Goal: Find specific page/section: Find specific page/section

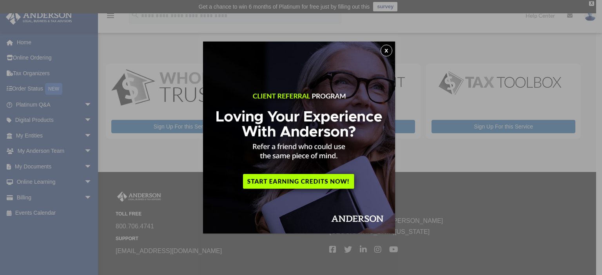
click at [386, 50] on button "x" at bounding box center [387, 51] width 12 height 12
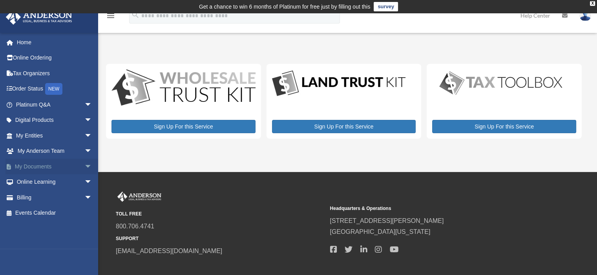
click at [44, 164] on link "My Documents arrow_drop_down" at bounding box center [54, 167] width 98 height 16
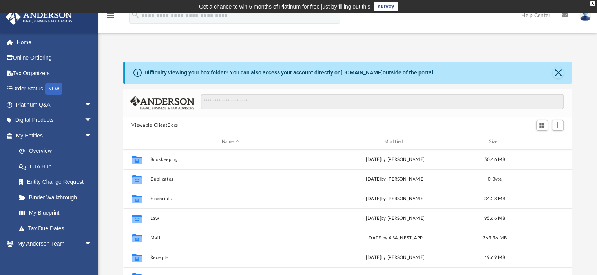
scroll to position [39, 0]
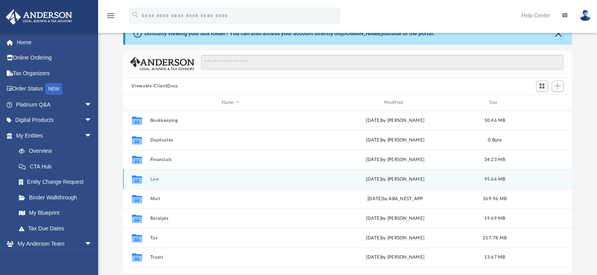
click at [152, 179] on button "Law" at bounding box center [230, 179] width 161 height 5
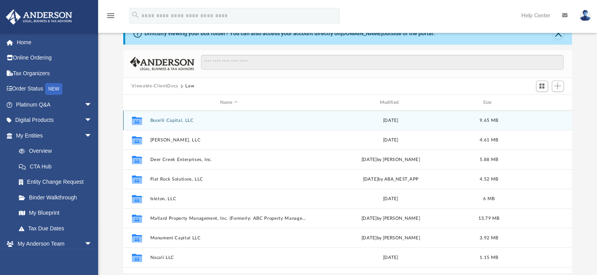
scroll to position [78, 0]
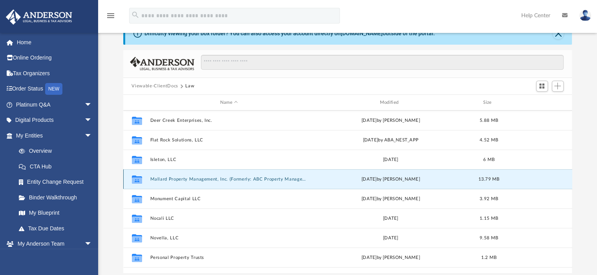
click at [179, 178] on button "Mallard Property Management, Inc. (Formerly: ABC Property Management, Inc.)" at bounding box center [229, 179] width 158 height 5
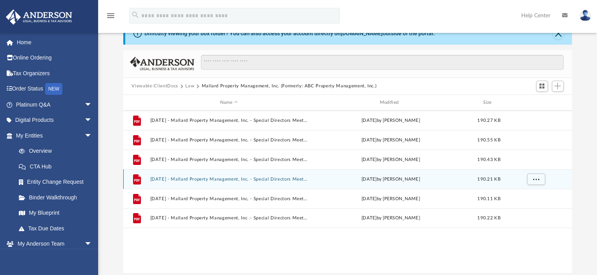
scroll to position [0, 0]
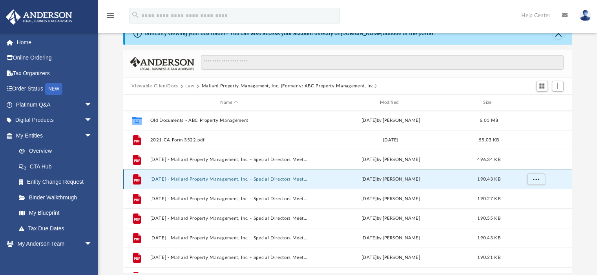
click at [215, 181] on button "2022.05.12 - Mallard Property Management, Inc. - Special Directors Meeting - Do…" at bounding box center [229, 179] width 158 height 5
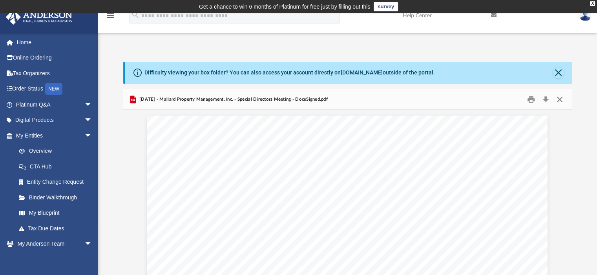
click at [560, 98] on button "Close" at bounding box center [559, 99] width 14 height 12
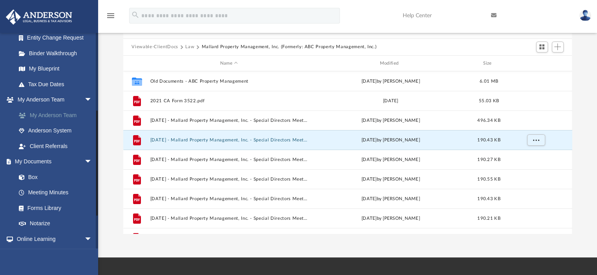
scroll to position [157, 0]
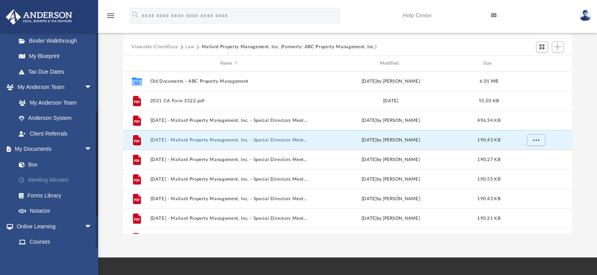
click at [58, 179] on link "Meeting Minutes" at bounding box center [57, 181] width 93 height 16
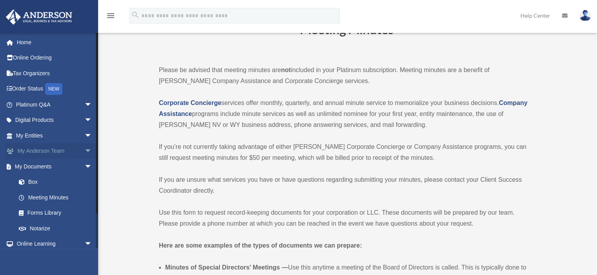
click at [84, 149] on span "arrow_drop_down" at bounding box center [92, 152] width 16 height 16
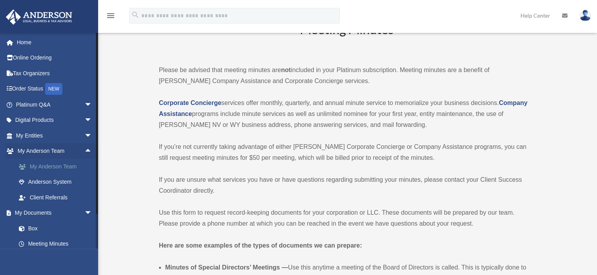
click at [55, 167] on link "My Anderson Team" at bounding box center [57, 167] width 93 height 16
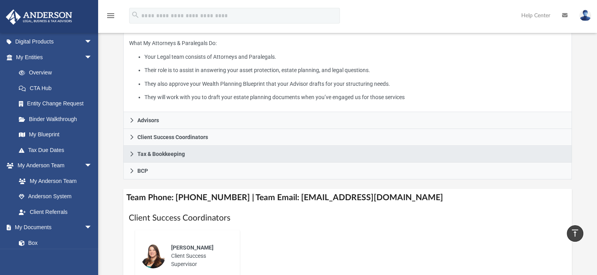
scroll to position [157, 0]
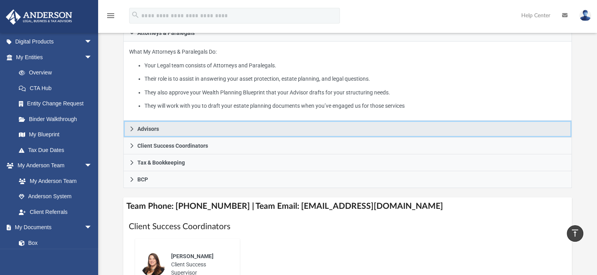
click at [138, 126] on span "Advisors" at bounding box center [148, 128] width 22 height 5
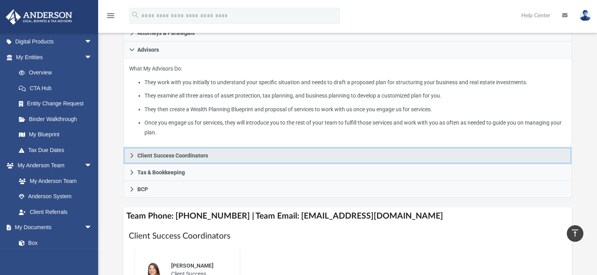
click at [147, 156] on span "Client Success Coordinators" at bounding box center [172, 155] width 71 height 5
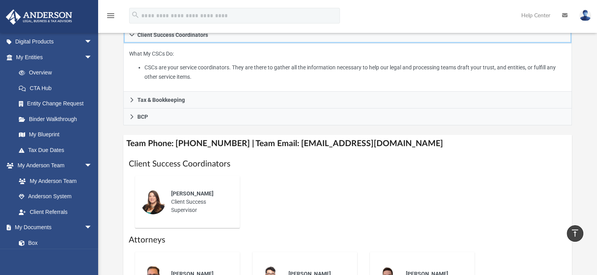
scroll to position [155, 0]
